Goal: Find contact information: Find contact information

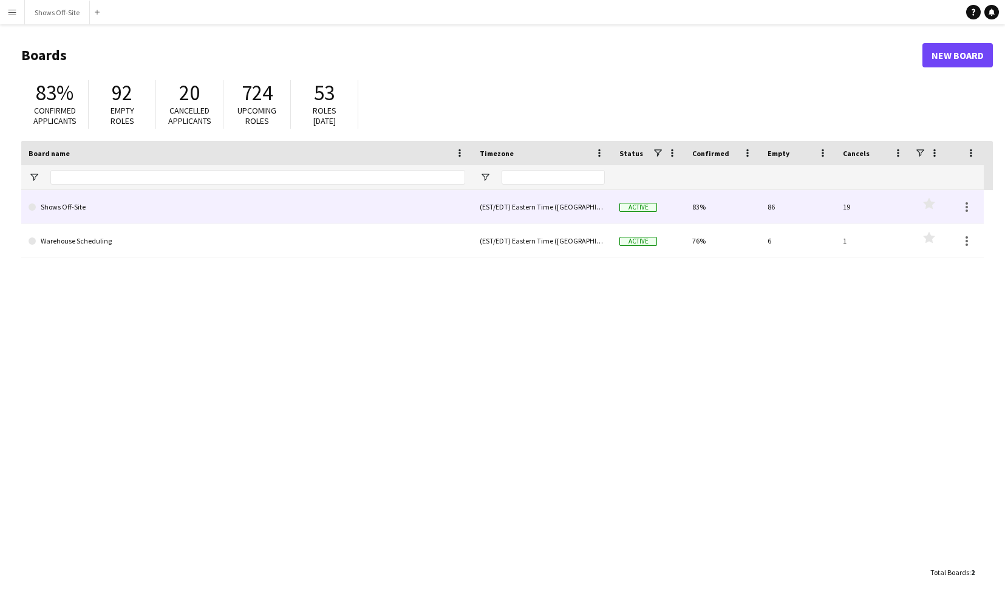
click at [104, 208] on link "Shows Off-Site" at bounding box center [247, 207] width 437 height 34
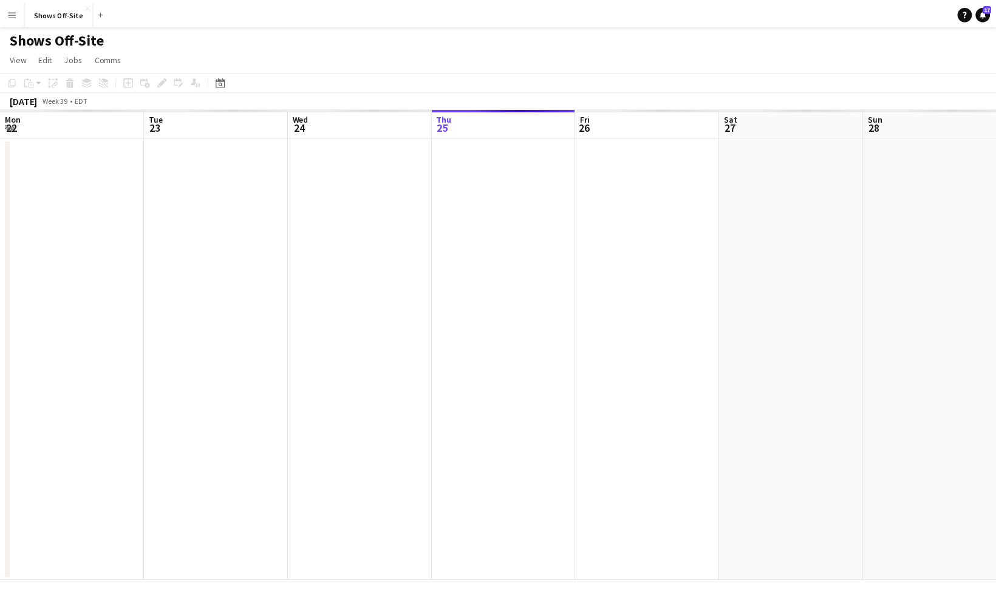
scroll to position [0, 290]
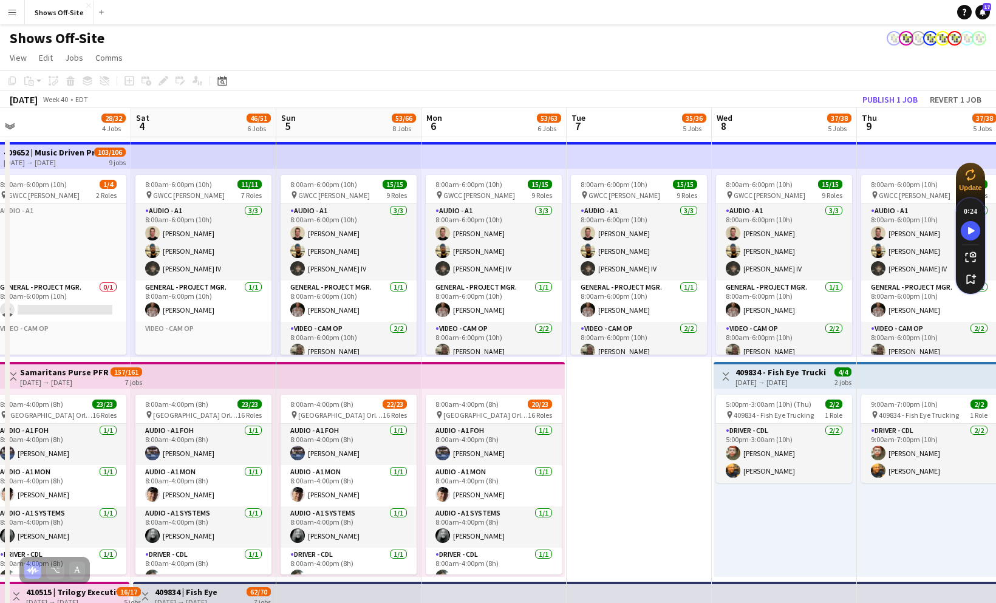
scroll to position [0, 486]
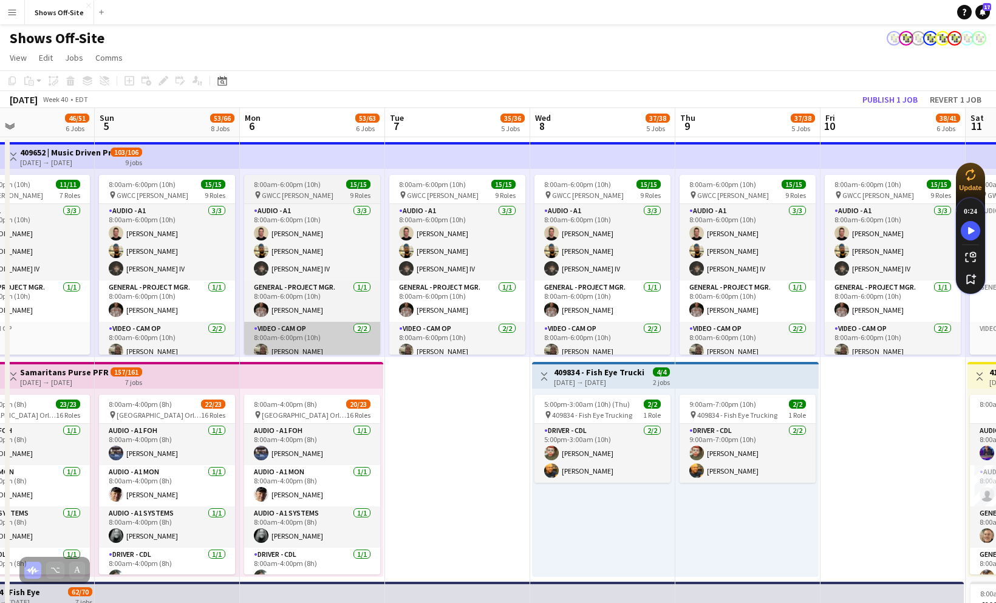
drag, startPoint x: 898, startPoint y: 331, endPoint x: 301, endPoint y: 342, distance: 597.2
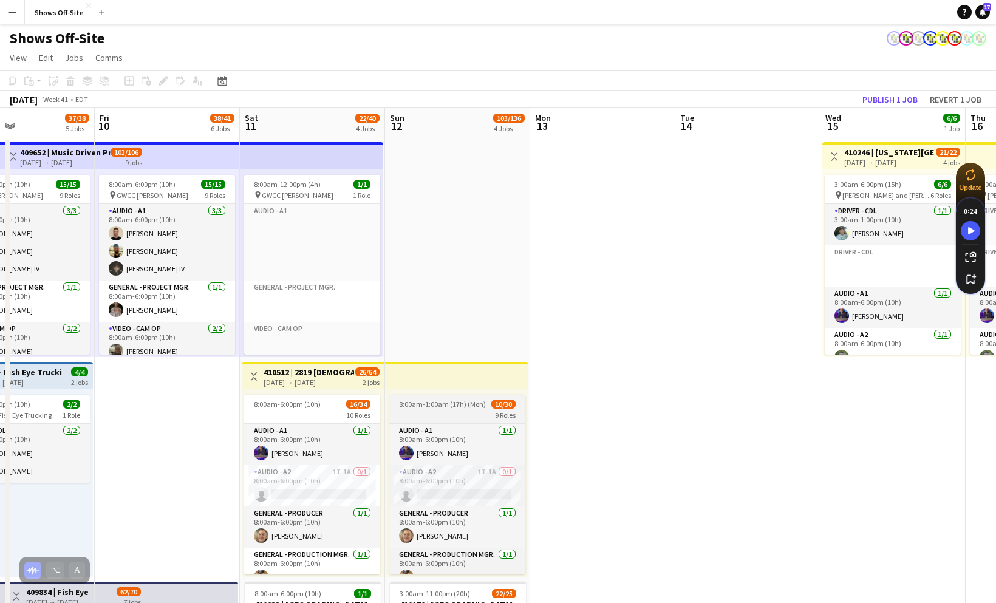
drag, startPoint x: 564, startPoint y: 440, endPoint x: 459, endPoint y: 417, distance: 107.6
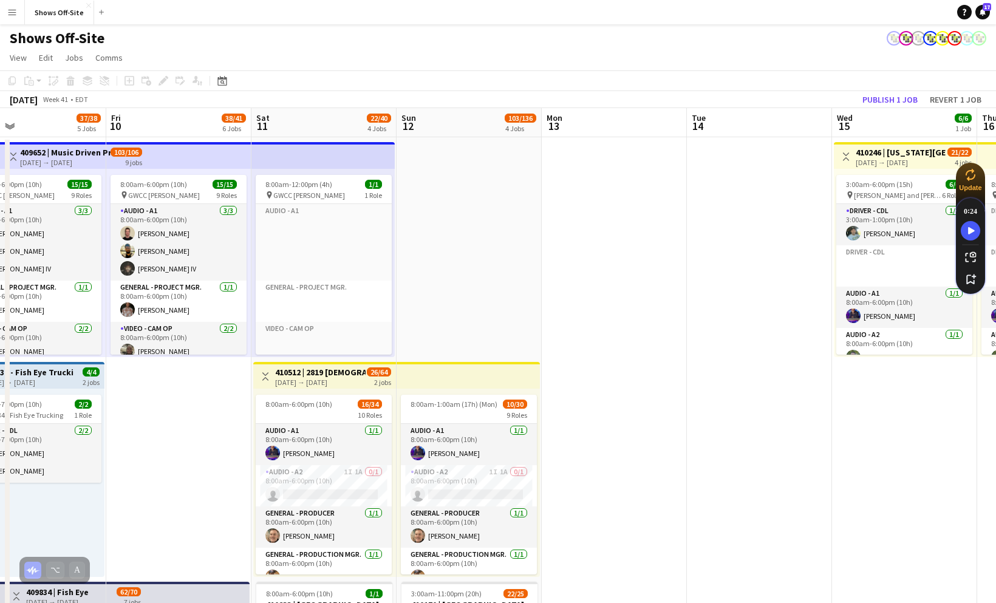
drag, startPoint x: 682, startPoint y: 428, endPoint x: 255, endPoint y: 444, distance: 426.7
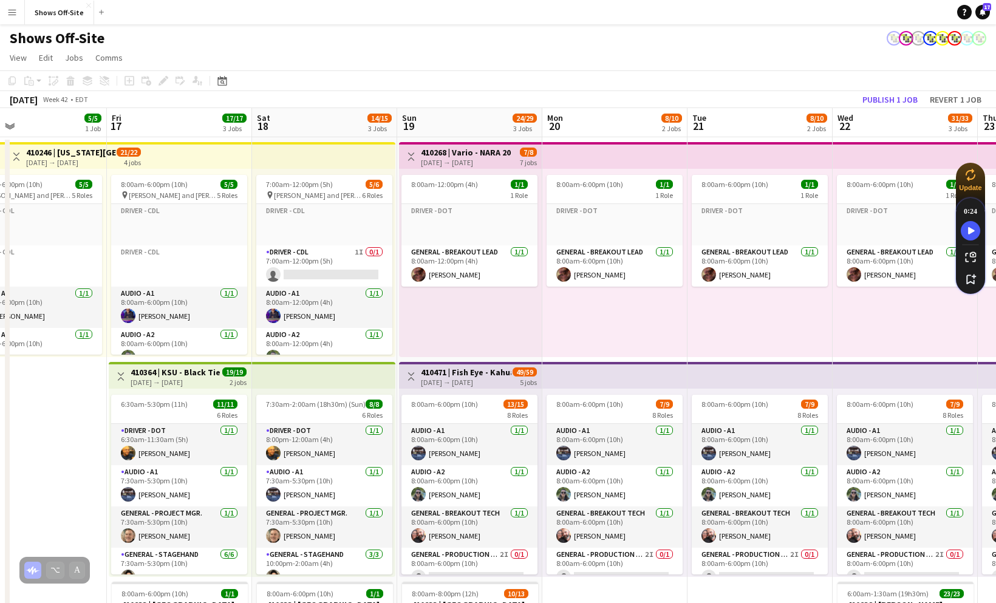
drag, startPoint x: 583, startPoint y: 448, endPoint x: 25, endPoint y: 453, distance: 558.3
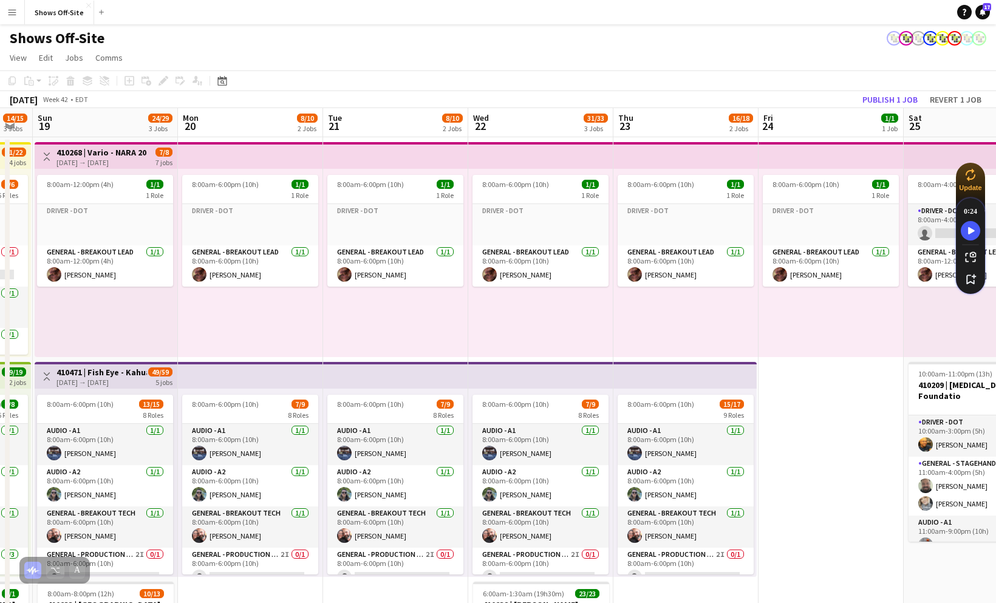
scroll to position [0, 405]
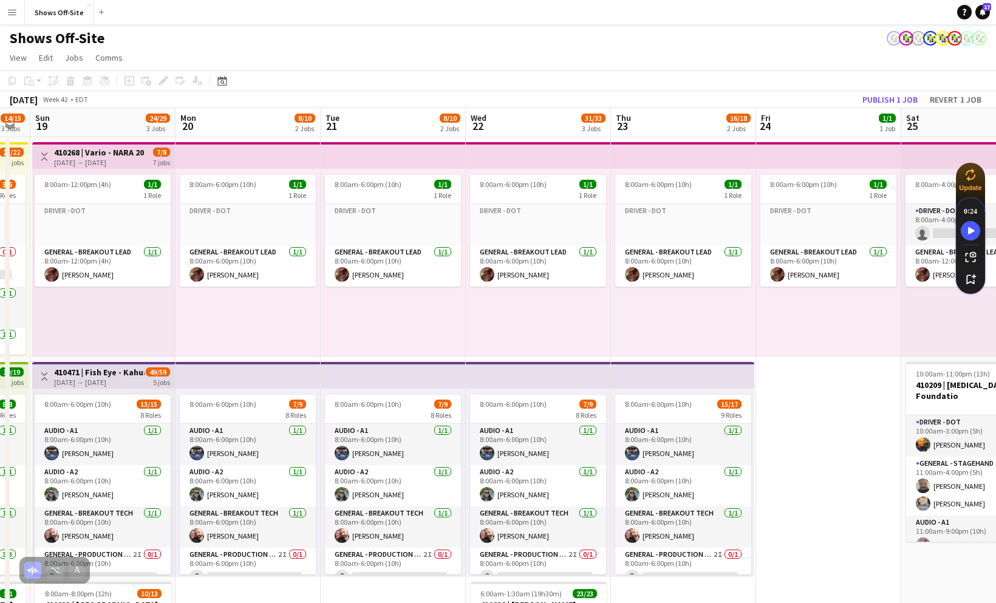
drag, startPoint x: 703, startPoint y: 418, endPoint x: 203, endPoint y: 426, distance: 500.0
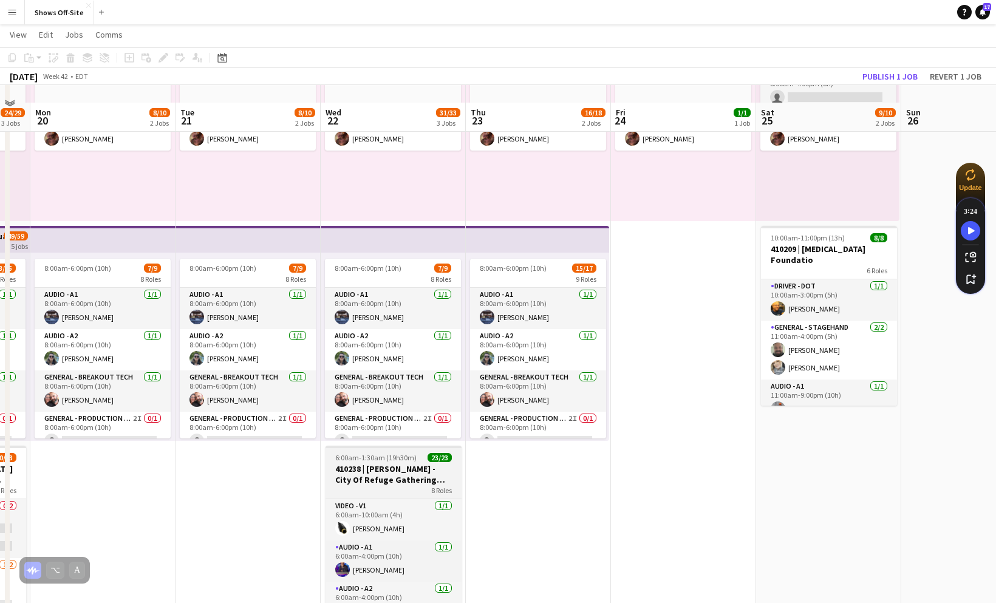
scroll to position [168, 0]
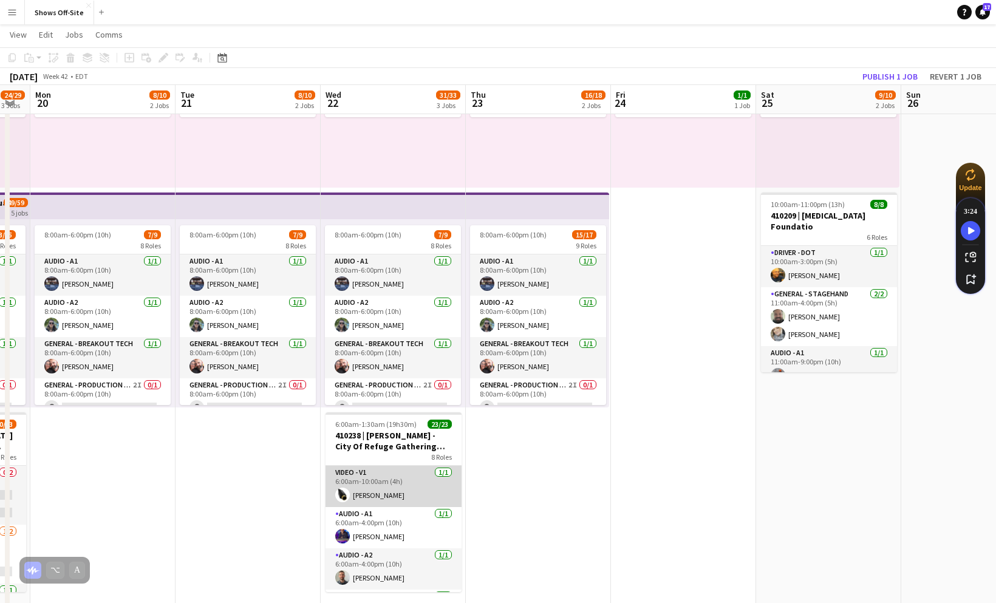
click at [380, 488] on app-card-role "Video - V1 [DATE] 6:00am-10:00am (4h) [PERSON_NAME]" at bounding box center [394, 486] width 136 height 41
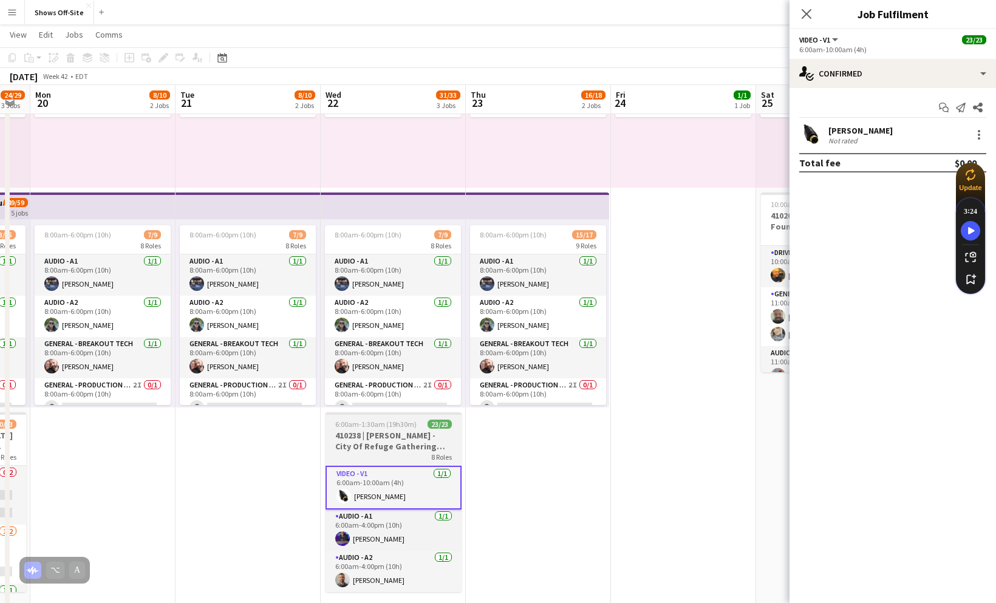
click at [380, 449] on h3 "410238 | [PERSON_NAME] - City Of Refuge Gathering 2025" at bounding box center [394, 441] width 136 height 22
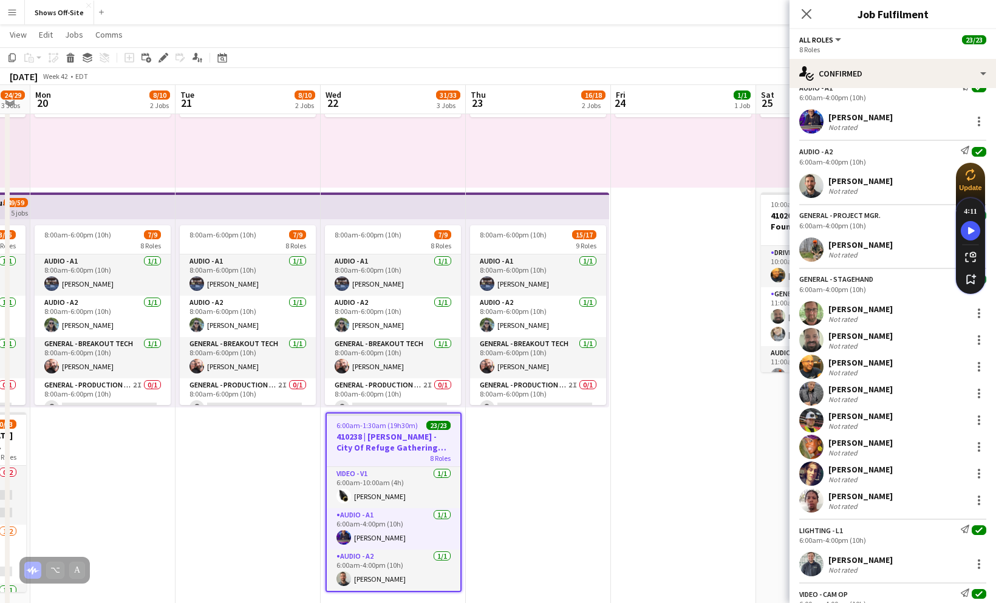
scroll to position [40, 0]
click at [880, 245] on div "[PERSON_NAME] Not rated" at bounding box center [893, 250] width 207 height 24
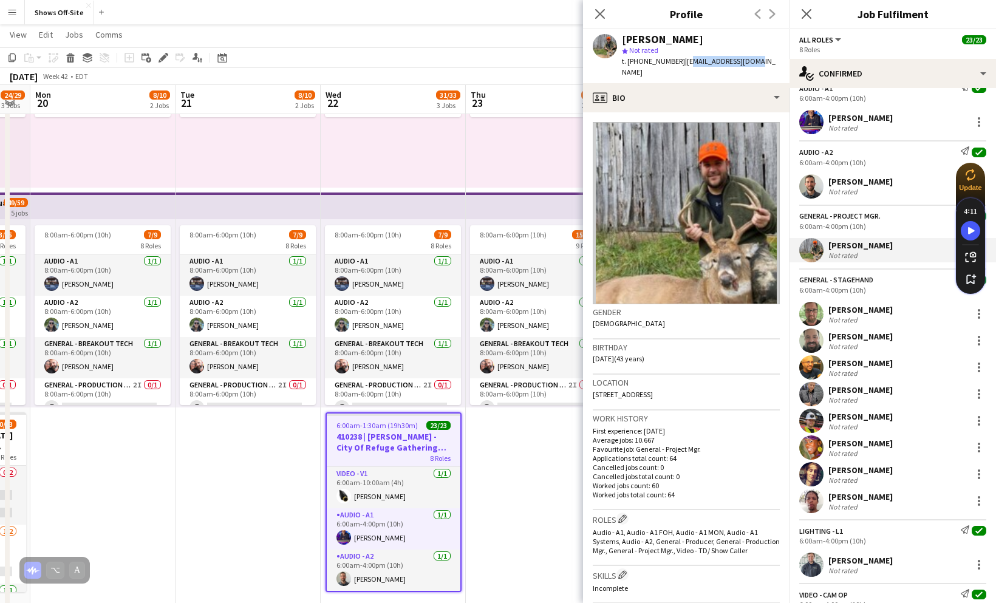
click at [677, 62] on div "[PERSON_NAME] star Not rated t. [PHONE_NUMBER] | [EMAIL_ADDRESS][DOMAIN_NAME]" at bounding box center [686, 56] width 207 height 54
drag, startPoint x: 674, startPoint y: 62, endPoint x: 744, endPoint y: 58, distance: 70.0
click at [744, 58] on div "[PERSON_NAME] star Not rated t. [PHONE_NUMBER] | [EMAIL_ADDRESS][DOMAIN_NAME]" at bounding box center [686, 56] width 207 height 54
drag, startPoint x: 752, startPoint y: 60, endPoint x: 679, endPoint y: 61, distance: 73.5
click at [752, 60] on app-profile-header "[PERSON_NAME] star Not rated t. [PHONE_NUMBER] | [EMAIL_ADDRESS][DOMAIN_NAME]" at bounding box center [686, 56] width 207 height 54
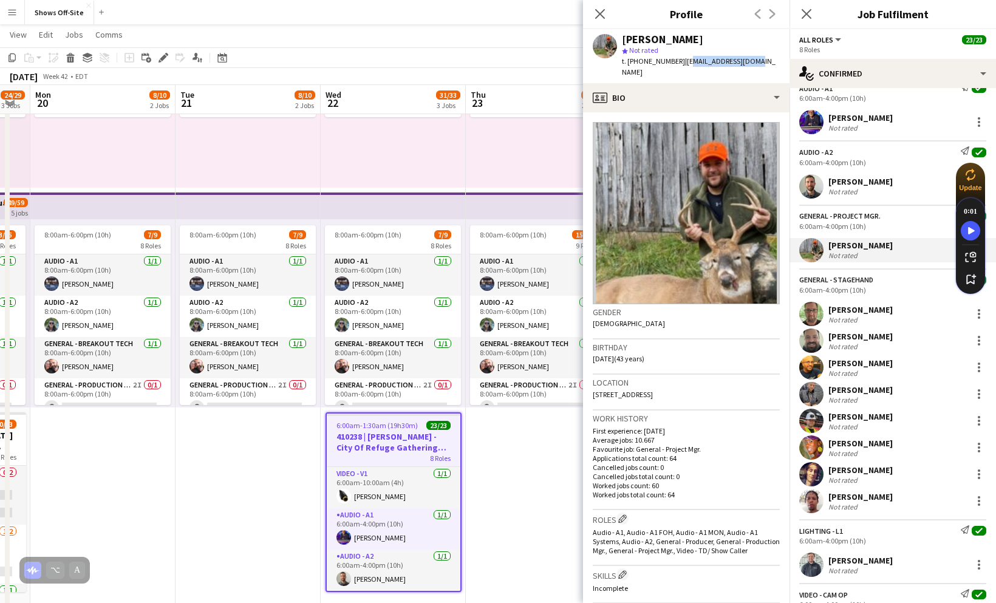
click at [679, 61] on div "[PERSON_NAME] star Not rated t. [PHONE_NUMBER] | [EMAIL_ADDRESS][DOMAIN_NAME]" at bounding box center [686, 56] width 207 height 54
drag, startPoint x: 676, startPoint y: 62, endPoint x: 746, endPoint y: 60, distance: 69.9
click at [746, 60] on div "[PERSON_NAME] star Not rated t. [PHONE_NUMBER] | [EMAIL_ADDRESS][DOMAIN_NAME]" at bounding box center [686, 56] width 207 height 54
copy span "[EMAIL_ADDRESS][DOMAIN_NAME]"
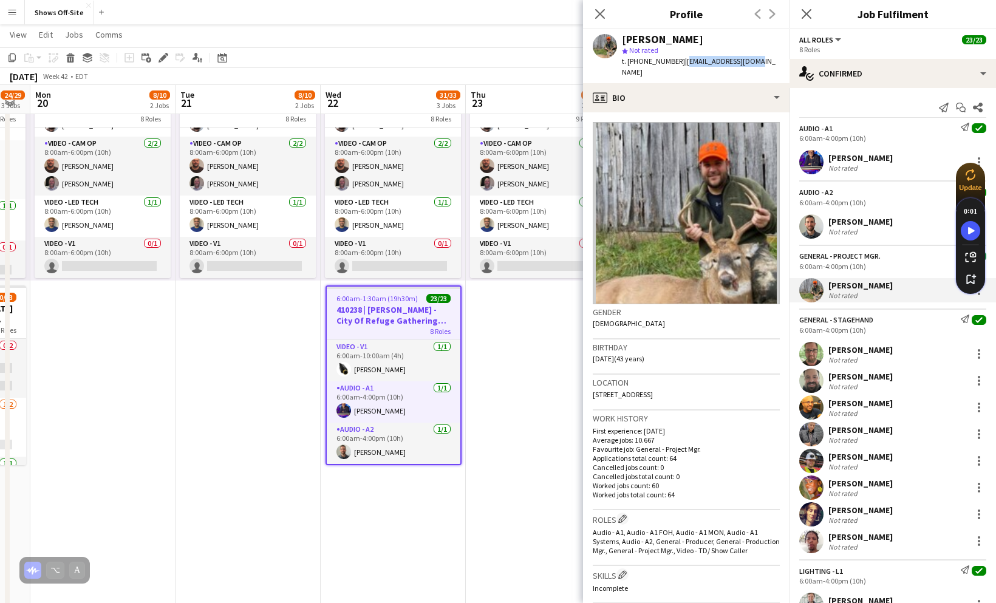
scroll to position [362, 0]
click at [369, 411] on app-card-role "Audio - A1 [DATE] 6:00am-4:00pm (10h) [PERSON_NAME]" at bounding box center [394, 401] width 134 height 41
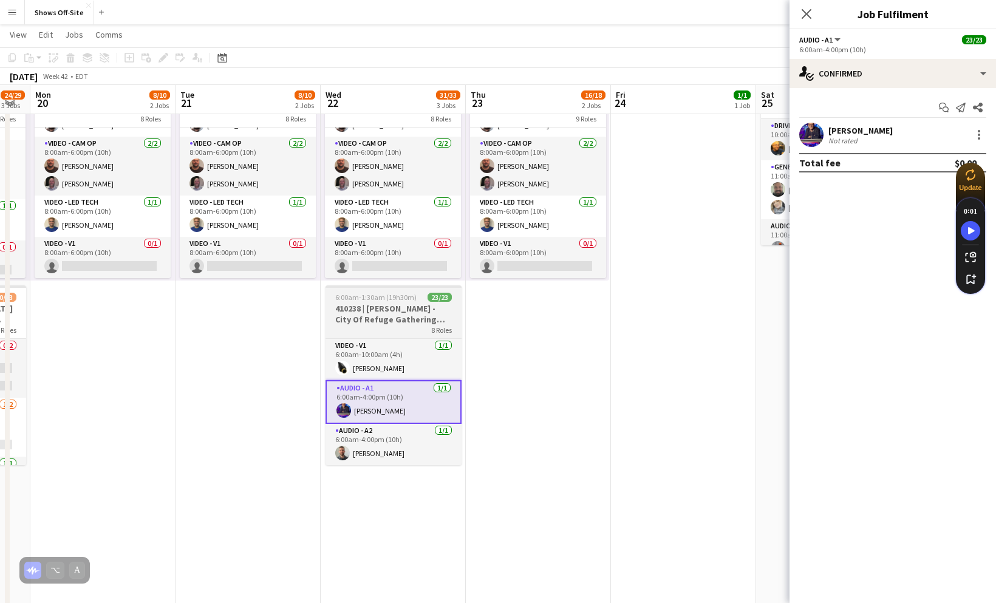
click at [379, 316] on h3 "410238 | [PERSON_NAME] - City Of Refuge Gathering 2025" at bounding box center [394, 314] width 136 height 22
click at [389, 305] on h3 "410238 | [PERSON_NAME] - City Of Refuge Gathering 2025" at bounding box center [394, 314] width 136 height 22
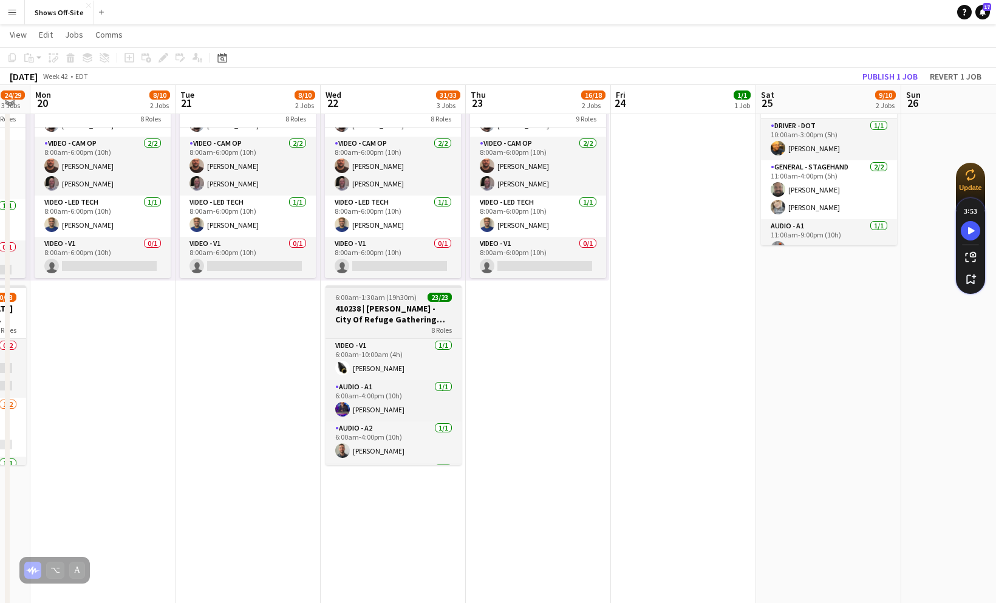
click at [376, 318] on h3 "410238 | [PERSON_NAME] - City Of Refuge Gathering 2025" at bounding box center [394, 314] width 136 height 22
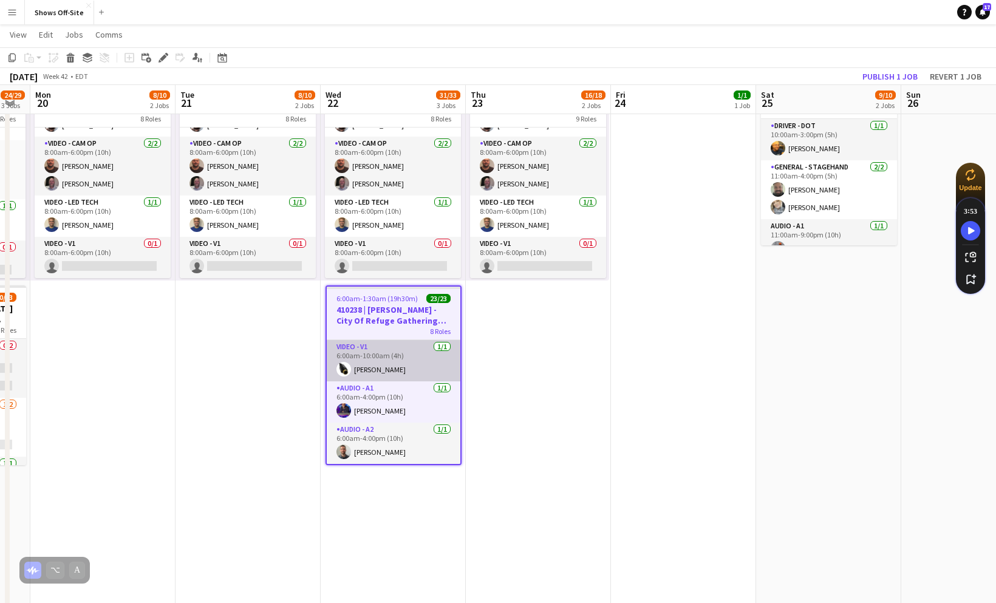
click at [389, 361] on app-card-role "Video - V1 [DATE] 6:00am-10:00am (4h) [PERSON_NAME]" at bounding box center [394, 360] width 134 height 41
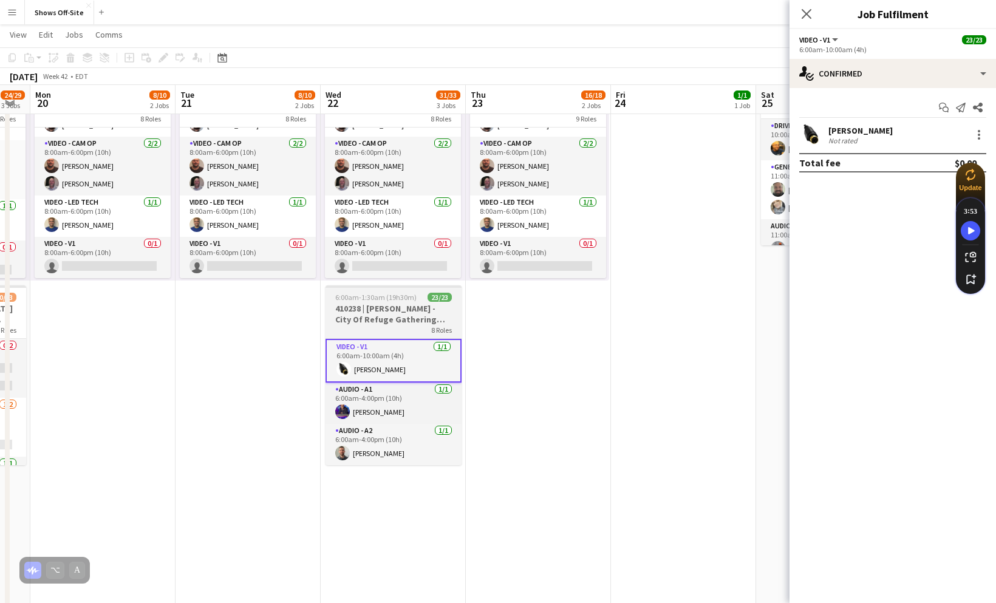
click at [395, 319] on h3 "410238 | [PERSON_NAME] - City Of Refuge Gathering 2025" at bounding box center [394, 314] width 136 height 22
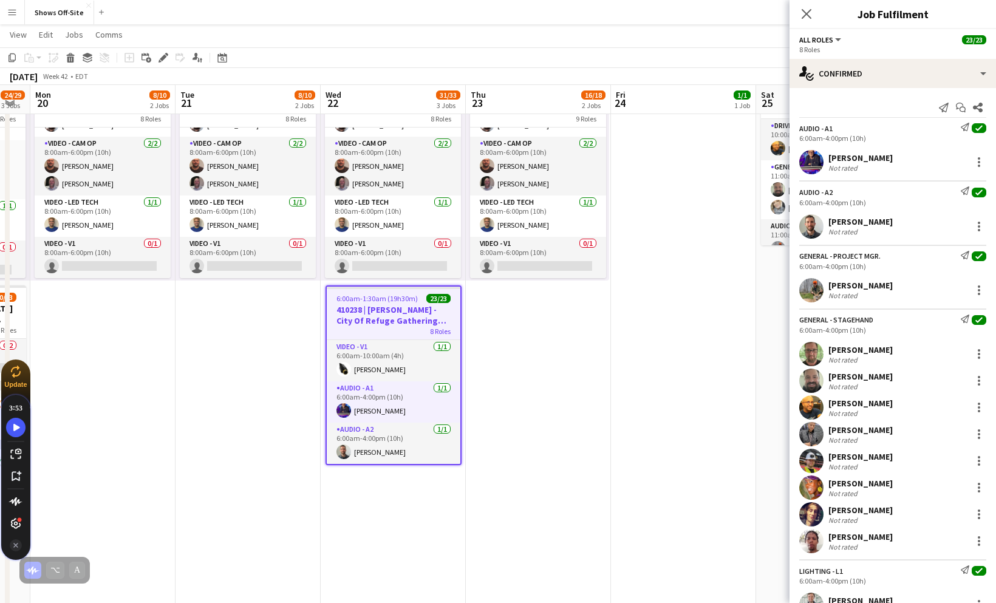
drag, startPoint x: 984, startPoint y: 171, endPoint x: 39, endPoint y: 368, distance: 965.5
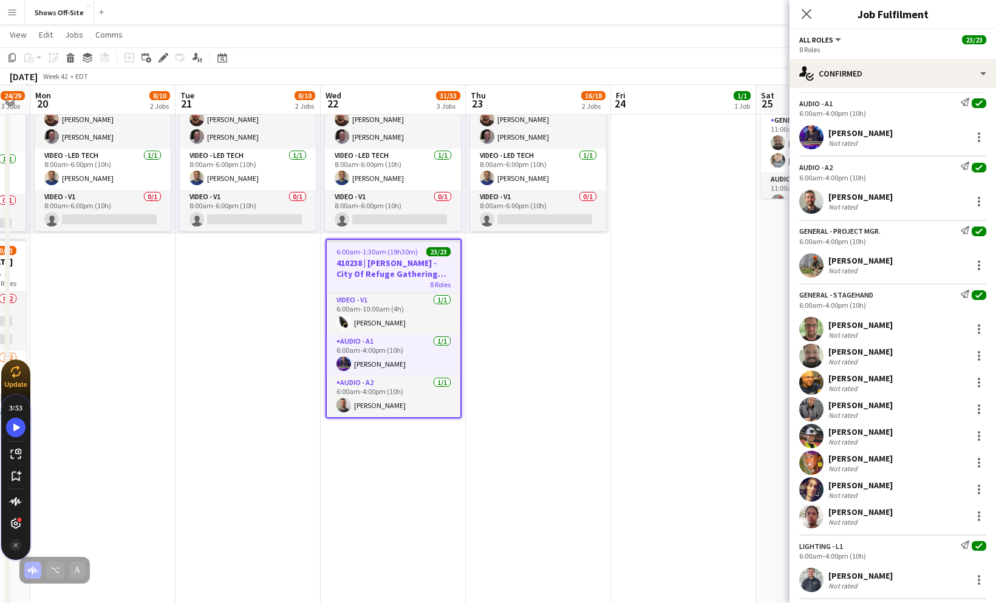
scroll to position [0, 0]
